Goal: Register for event/course

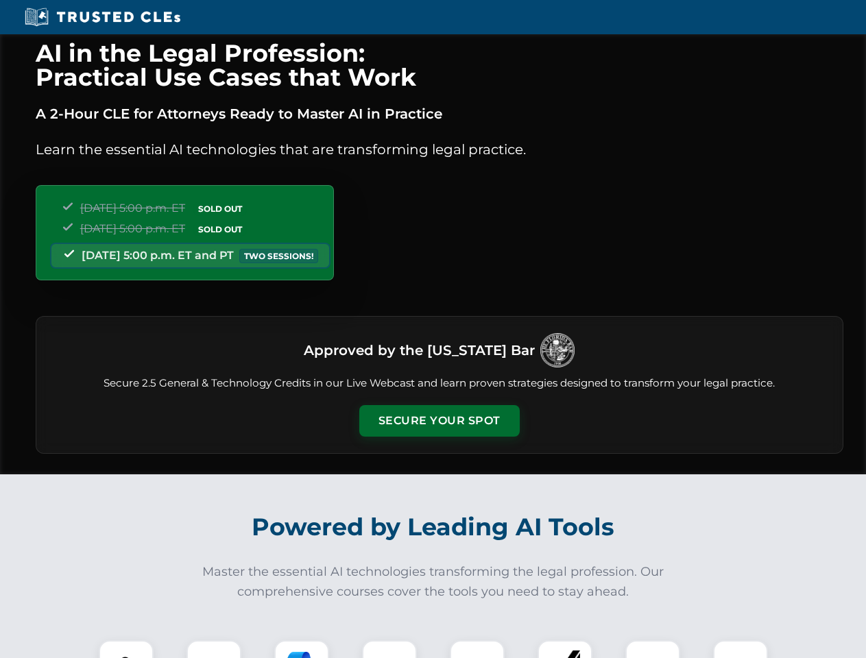
click at [439, 421] on button "Secure Your Spot" at bounding box center [439, 421] width 160 height 32
click at [126, 649] on img at bounding box center [126, 668] width 40 height 40
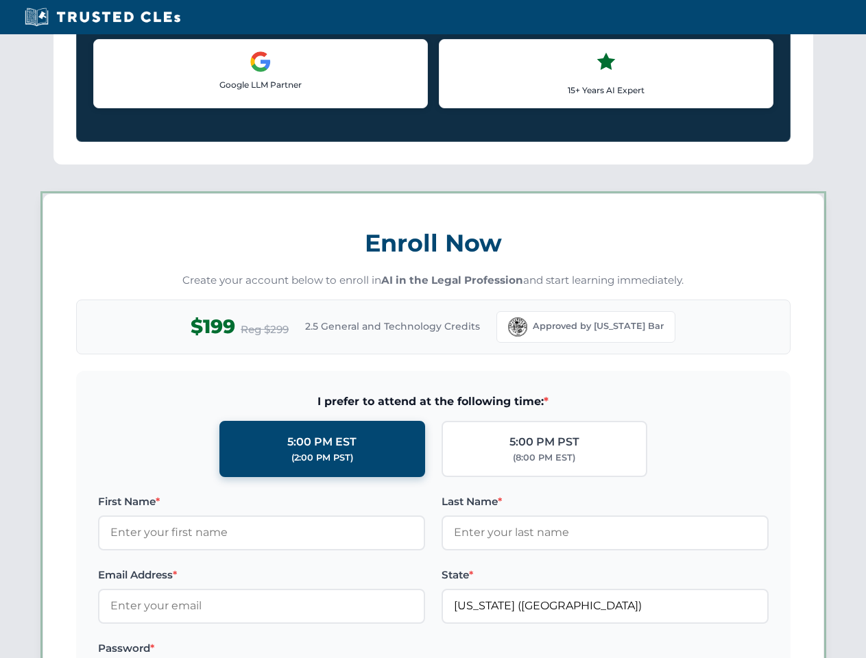
click at [302, 649] on label "Password *" at bounding box center [261, 648] width 327 height 16
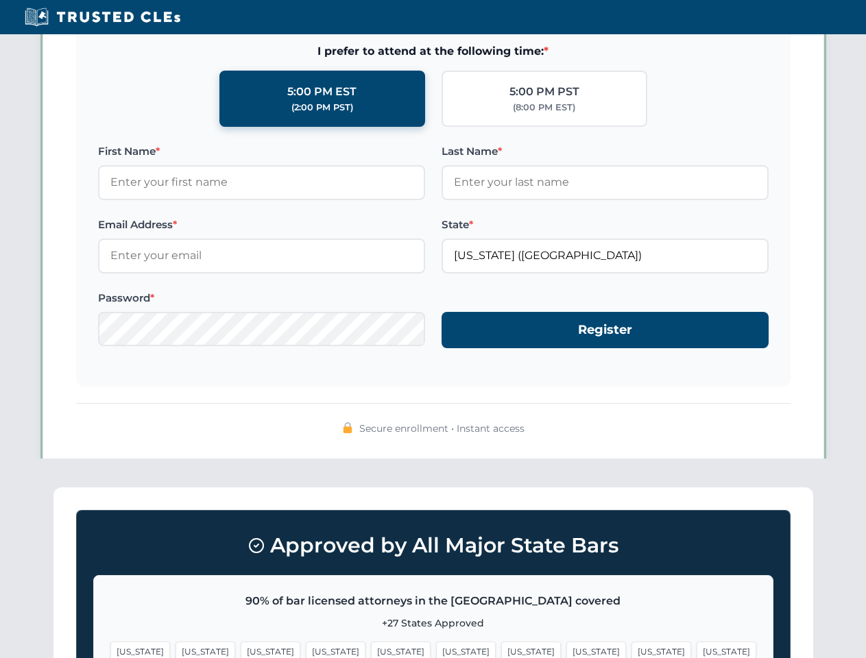
click at [631, 649] on span "[US_STATE]" at bounding box center [661, 652] width 60 height 20
